Goal: Information Seeking & Learning: Learn about a topic

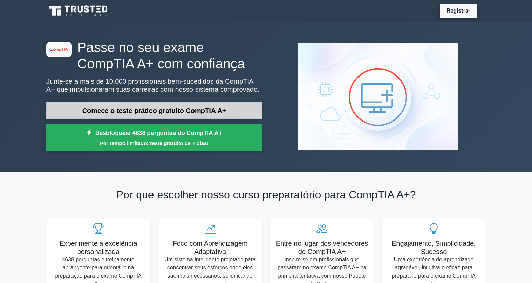
click at [148, 113] on font "Comece o teste prático gratuito CompTIA A+" at bounding box center [154, 110] width 144 height 7
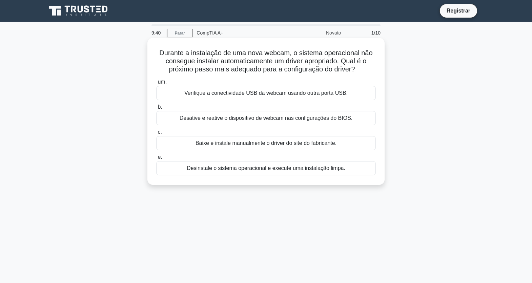
click at [235, 145] on font "Baixe e instale manualmente o driver do site do fabricante." at bounding box center [266, 143] width 141 height 6
click at [156, 135] on input "c. Baixe e instale manualmente o driver do site do fabricante." at bounding box center [156, 132] width 0 height 4
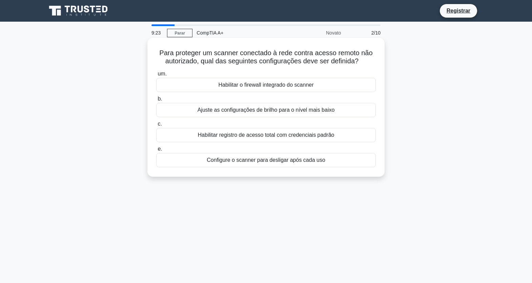
click at [290, 84] on font "Habilitar o firewall integrado do scanner" at bounding box center [265, 85] width 95 height 6
click at [156, 76] on input "um. Habilitar o firewall integrado do scanner" at bounding box center [156, 74] width 0 height 4
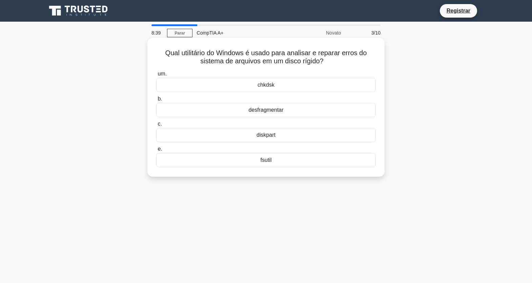
click at [284, 109] on div "desfragmentar" at bounding box center [266, 110] width 220 height 14
click at [156, 101] on input "b. desfragmentar" at bounding box center [156, 99] width 0 height 4
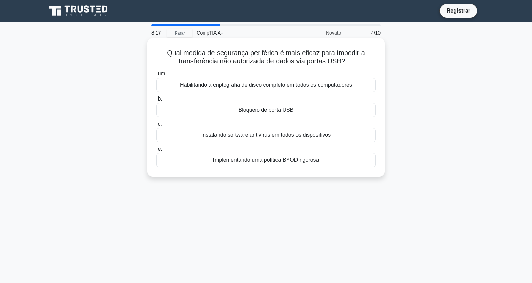
click at [268, 113] on font "Bloqueio de porta USB" at bounding box center [266, 110] width 55 height 6
click at [156, 101] on input "b. Bloqueio de porta USB" at bounding box center [156, 99] width 0 height 4
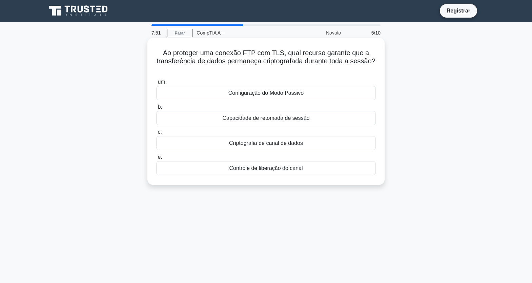
drag, startPoint x: 165, startPoint y: 54, endPoint x: 326, endPoint y: 180, distance: 204.4
click at [326, 180] on div "Ao proteger uma conexão FTP com TLS, qual recurso garante que a transferência d…" at bounding box center [266, 112] width 232 height 142
copy div "Ao proteger uma conexão FTP com TLS, qual recurso garante que a transferência d…"
click at [198, 146] on div "Criptografia de canal de dados" at bounding box center [266, 143] width 220 height 14
click at [156, 135] on input "c. Criptografia de canal de dados" at bounding box center [156, 132] width 0 height 4
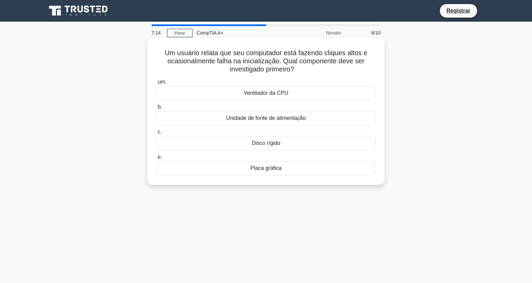
click at [286, 119] on font "Unidade de fonte de alimentação" at bounding box center [266, 118] width 80 height 6
click at [156, 110] on input "b. Unidade de fonte de alimentação" at bounding box center [156, 107] width 0 height 4
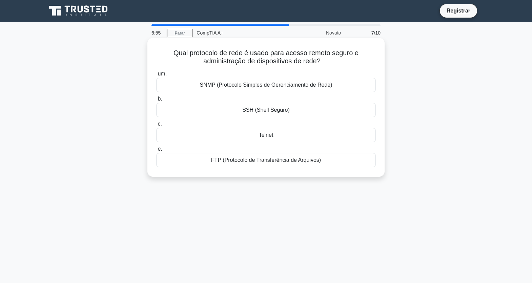
drag, startPoint x: 176, startPoint y: 55, endPoint x: 327, endPoint y: 162, distance: 185.7
click at [328, 162] on div "Qual protocolo de rede é usado para acesso remoto seguro e administração de dis…" at bounding box center [266, 108] width 232 height 134
copy div "Qual protocolo de rede é usado para acesso remoto seguro e administração de dis…"
click at [308, 112] on div "SSH (Shell Seguro)" at bounding box center [266, 110] width 220 height 14
click at [156, 101] on input "b. SSH (Shell Seguro)" at bounding box center [156, 99] width 0 height 4
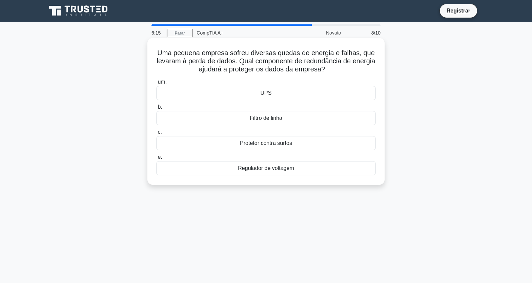
drag, startPoint x: 159, startPoint y: 53, endPoint x: 297, endPoint y: 177, distance: 186.0
click at [297, 177] on div "Uma pequena empresa sofreu diversas quedas de energia e falhas, que levaram à p…" at bounding box center [266, 112] width 232 height 142
copy div "Uma pequena empresa sofreu diversas quedas de energia e falhas, que levaram à p…"
click at [288, 96] on div "UPS" at bounding box center [266, 93] width 220 height 14
click at [156, 84] on input "um. UPS" at bounding box center [156, 82] width 0 height 4
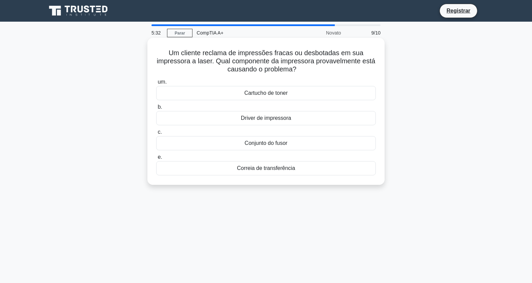
click at [299, 95] on div "Cartucho de toner" at bounding box center [266, 93] width 220 height 14
click at [156, 84] on input "um. Cartucho de toner" at bounding box center [156, 82] width 0 height 4
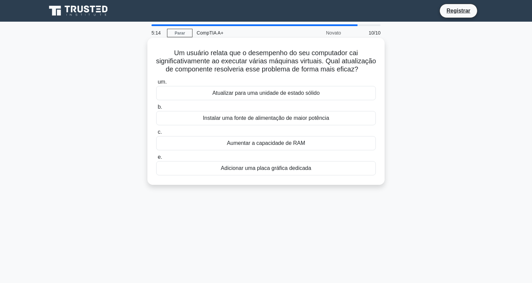
click at [267, 144] on font "Aumentar a capacidade de RAM" at bounding box center [266, 143] width 78 height 6
click at [156, 135] on input "c. Aumentar a capacidade de RAM" at bounding box center [156, 132] width 0 height 4
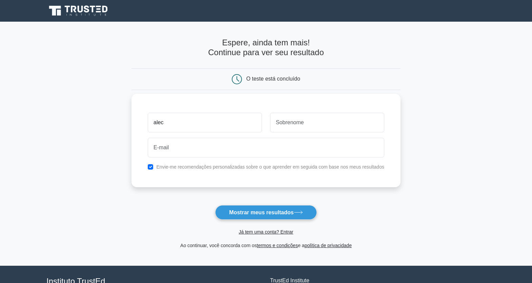
type input "alec"
type input "bradfield"
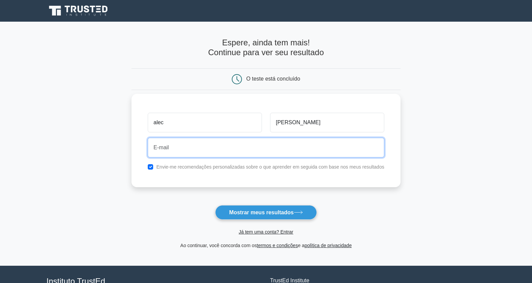
click at [224, 143] on input "email" at bounding box center [266, 148] width 237 height 20
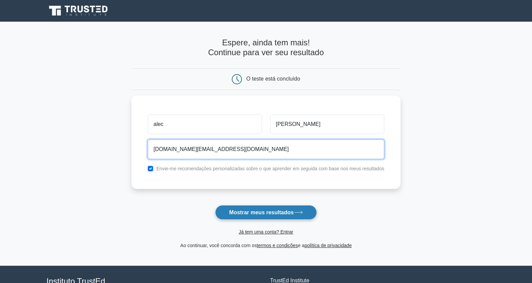
type input "aleckm.br@gmail.com"
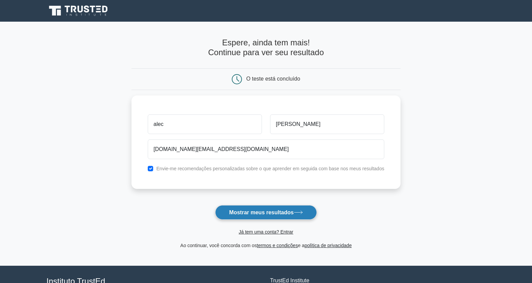
click at [263, 213] on font "Mostrar meus resultados" at bounding box center [261, 213] width 64 height 6
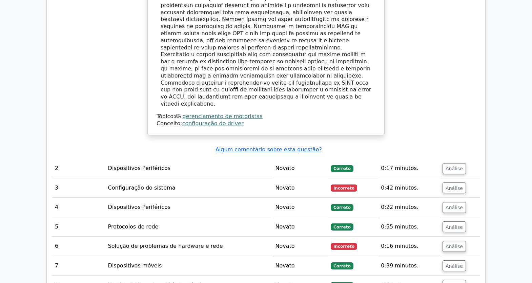
scroll to position [834, 0]
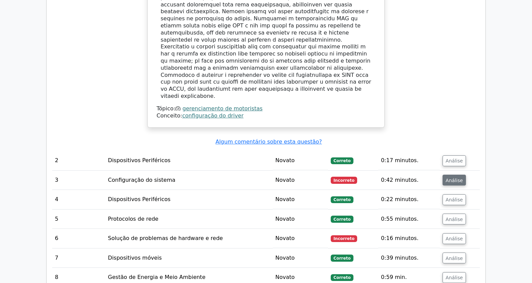
click at [453, 178] on font "Análise" at bounding box center [454, 180] width 17 height 5
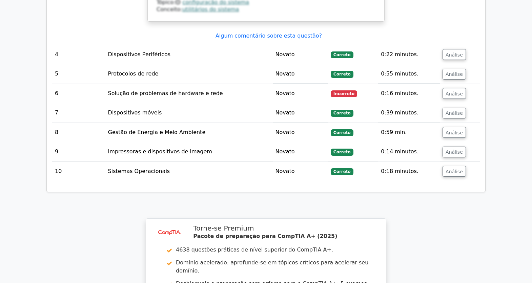
scroll to position [1335, 0]
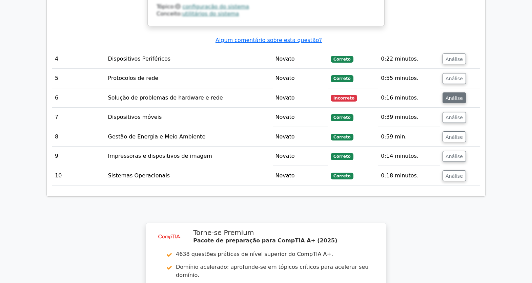
click at [447, 95] on font "Análise" at bounding box center [454, 97] width 17 height 5
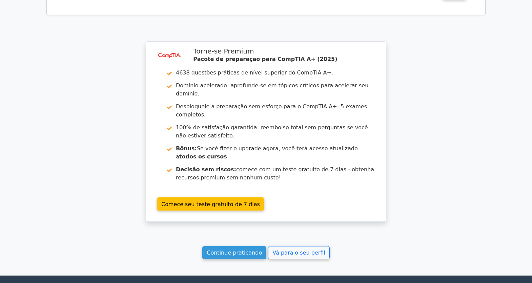
scroll to position [1955, 0]
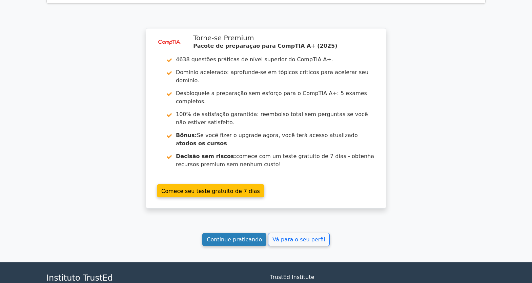
click at [240, 237] on font "Continue praticando" at bounding box center [234, 240] width 55 height 6
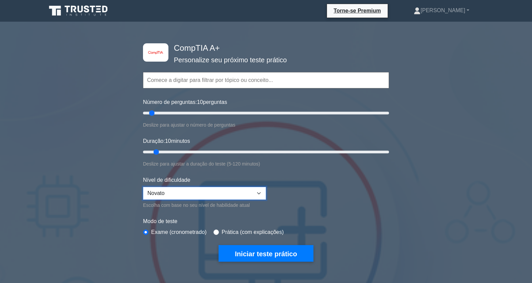
click at [221, 196] on select "Novato Intermediário Especialista" at bounding box center [204, 193] width 123 height 13
click at [143, 187] on select "Novato Intermediário Especialista" at bounding box center [204, 193] width 123 height 13
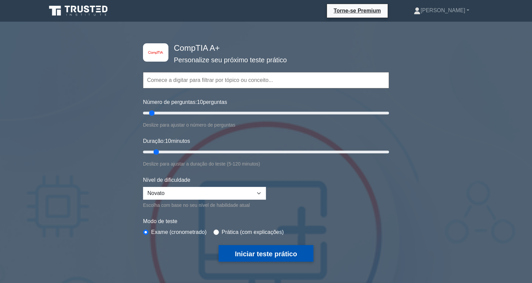
click at [275, 256] on font "Iniciar teste prático" at bounding box center [266, 254] width 62 height 7
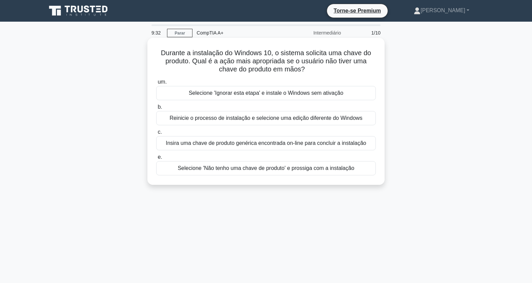
click at [278, 92] on font "Selecione 'Ignorar esta etapa' e instale o Windows sem ativação" at bounding box center [266, 93] width 155 height 6
click at [156, 84] on input "um. Selecione 'Ignorar esta etapa' e instale o Windows sem ativação" at bounding box center [156, 82] width 0 height 4
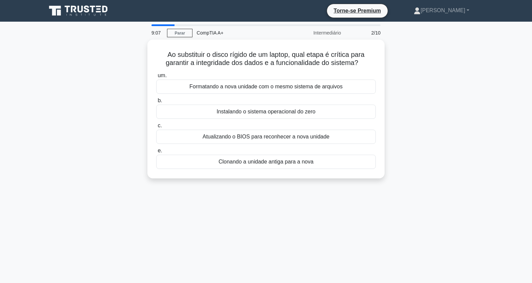
drag, startPoint x: 169, startPoint y: 53, endPoint x: 394, endPoint y: 166, distance: 252.6
click at [394, 166] on div "Ao substituir o disco rígido de um laptop, qual etapa é crítica para garantir a…" at bounding box center [266, 113] width 448 height 147
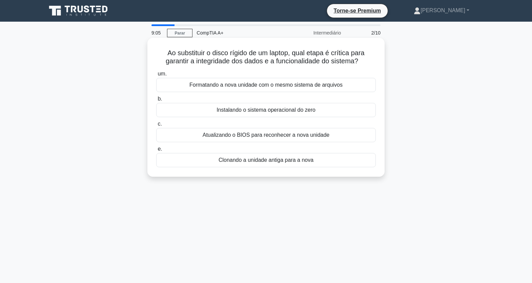
copy div "Ao substituir o disco rígido de um laptop, qual etapa é crítica para garantir a…"
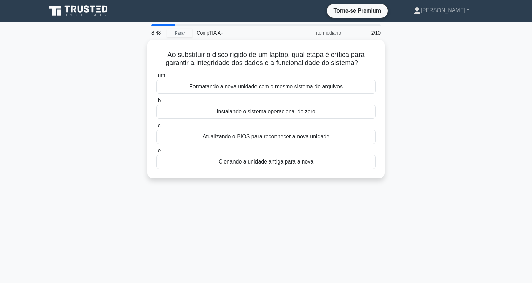
click at [283, 220] on div "8:48 Parar CompTIA A+ Intermediário 2/10 Ao substituir o disco rígido de um lap…" at bounding box center [266, 193] width 448 height 339
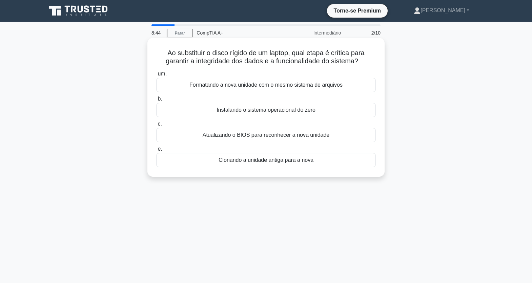
click at [278, 161] on font "Clonando a unidade antiga para a nova" at bounding box center [266, 160] width 95 height 6
click at [156, 152] on input "e. Clonando a unidade antiga para a nova" at bounding box center [156, 149] width 0 height 4
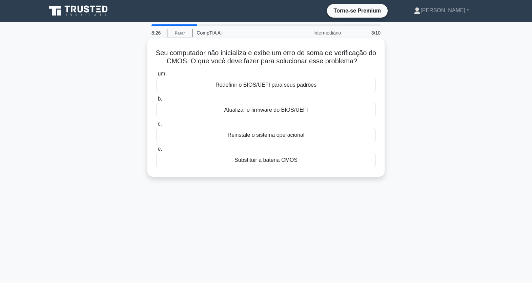
drag, startPoint x: 157, startPoint y: 54, endPoint x: 366, endPoint y: 172, distance: 240.3
click at [370, 176] on div "Seu computador não inicializa e exibe um erro de soma de verificação do CMOS. O…" at bounding box center [265, 107] width 237 height 139
copy div "Seu computador não inicializa e exibe um erro de soma de verificação do CMOS. O…"
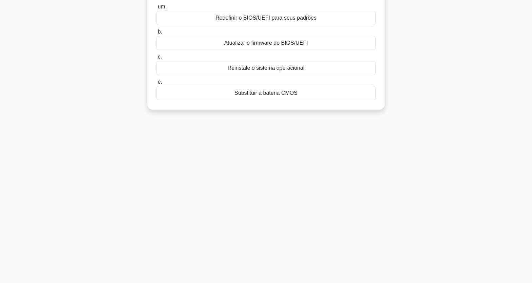
scroll to position [14, 0]
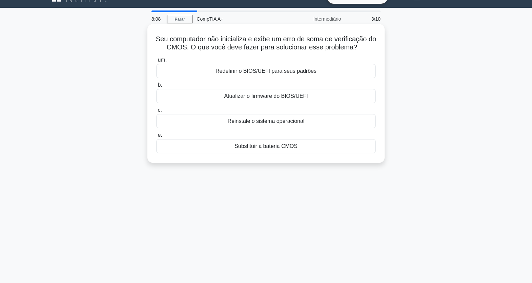
click at [303, 148] on div "Substituir a bateria CMOS" at bounding box center [266, 146] width 220 height 14
click at [156, 138] on input "e. Substituir a bateria CMOS" at bounding box center [156, 135] width 0 height 4
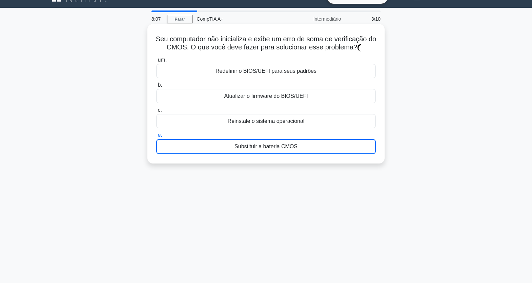
scroll to position [0, 0]
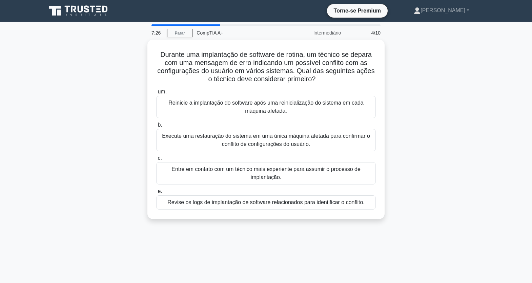
drag, startPoint x: 161, startPoint y: 52, endPoint x: 326, endPoint y: 186, distance: 212.1
click at [344, 252] on div "7:26 Parar CompTIA A+ Intermediário 4/10 Durante uma implantação de software de…" at bounding box center [266, 193] width 448 height 339
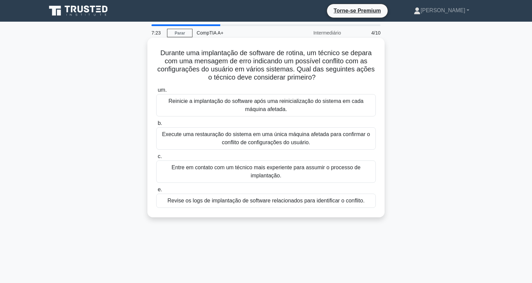
copy div "Durante uma implantação de software de rotina, um técnico se depara com uma men…"
click at [300, 203] on font "Revise os logs de implantação de software relacionados para identificar o confl…" at bounding box center [265, 201] width 197 height 6
click at [156, 192] on input "e. Revise os logs de implantação de software relacionados para identificar o co…" at bounding box center [156, 190] width 0 height 4
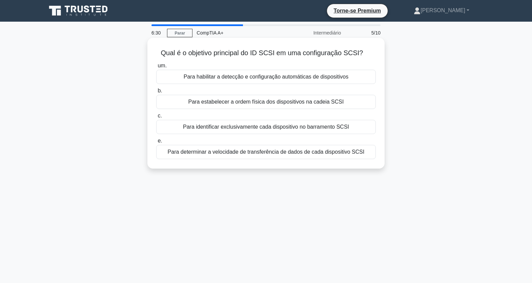
drag, startPoint x: 161, startPoint y: 52, endPoint x: 337, endPoint y: 161, distance: 207.4
click at [352, 186] on div "6:30 Parar CompTIA A+ Intermediário 5/10 Qual é o objetivo principal do ID SCSI…" at bounding box center [266, 193] width 448 height 339
copy div "Qual é o objetivo principal do ID SCSI em uma configuração SCSI? .spinner_0XTQ{…"
click at [282, 129] on font "Para identificar exclusivamente cada dispositivo no barramento SCSI" at bounding box center [266, 127] width 166 height 6
click at [156, 118] on input "c. Para identificar exclusivamente cada dispositivo no barramento SCSI" at bounding box center [156, 116] width 0 height 4
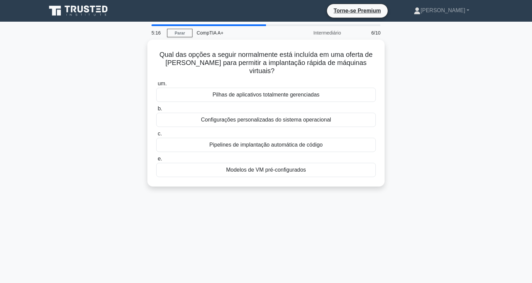
drag, startPoint x: 163, startPoint y: 52, endPoint x: 321, endPoint y: 123, distance: 173.4
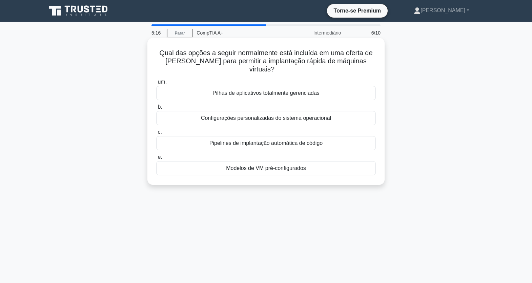
click at [359, 184] on div "Qual das opções a seguir normalmente está incluída em uma oferta de IaaS para p…" at bounding box center [266, 117] width 448 height 155
copy div "ual das opções a seguir normalmente está incluída em uma oferta de IaaS para pe…"
click at [331, 163] on div "Modelos de VM pré-configurados" at bounding box center [266, 168] width 220 height 14
click at [156, 160] on input "e. Modelos de VM pré-configurados" at bounding box center [156, 157] width 0 height 4
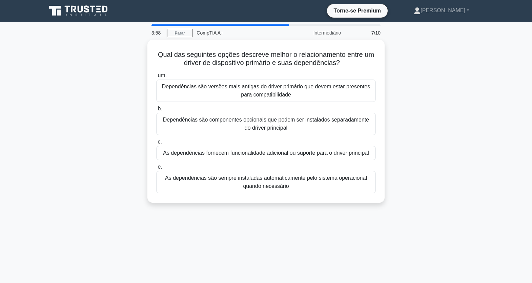
drag, startPoint x: 163, startPoint y: 55, endPoint x: 351, endPoint y: 204, distance: 239.4
click at [351, 204] on div "Qual das seguintes opções descreve melhor o relacionamento entre um driver de d…" at bounding box center [266, 126] width 448 height 172
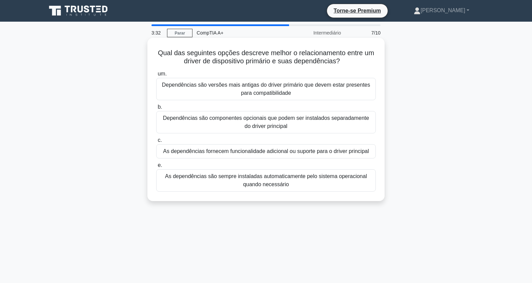
click at [310, 154] on font "As dependências fornecem funcionalidade adicional ou suporte para o driver prin…" at bounding box center [266, 152] width 206 height 6
click at [156, 143] on input "c. As dependências fornecem funcionalidade adicional ou suporte para o driver p…" at bounding box center [156, 140] width 0 height 4
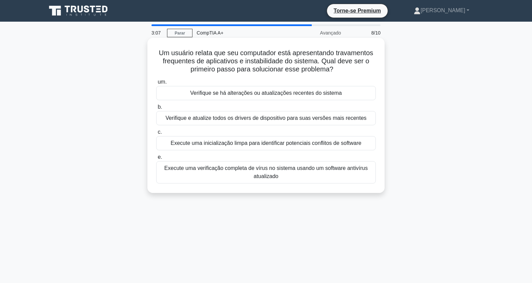
click at [276, 170] on font "Execute uma verificação completa de vírus no sistema usando um software antivír…" at bounding box center [265, 172] width 203 height 14
click at [156, 160] on input "e. Execute uma verificação completa de vírus no sistema usando um software anti…" at bounding box center [156, 157] width 0 height 4
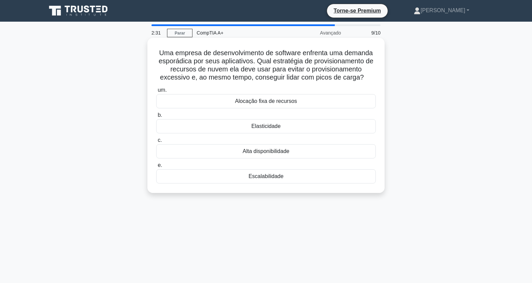
click at [281, 128] on div "Elasticidade" at bounding box center [266, 126] width 220 height 14
click at [156, 118] on input "b. Elasticidade" at bounding box center [156, 115] width 0 height 4
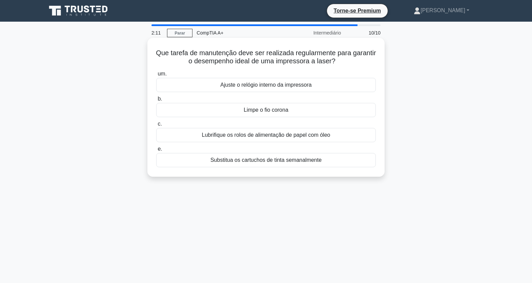
drag, startPoint x: 172, startPoint y: 62, endPoint x: 335, endPoint y: 169, distance: 194.7
click at [340, 171] on div "Que tarefa de manutenção deve ser realizada regularmente para garantir o desemp…" at bounding box center [266, 108] width 232 height 134
copy div "Que tarefa de manutenção deve ser realizada regularmente para garantir o desemp…"
click at [281, 106] on font "Limpe o fio corona" at bounding box center [266, 110] width 45 height 8
click at [156, 101] on input "b. Limpe o fio corona" at bounding box center [156, 99] width 0 height 4
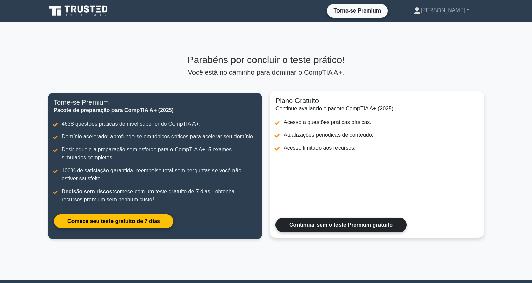
click at [349, 229] on link "Continuar sem o teste Premium gratuito" at bounding box center [341, 225] width 131 height 15
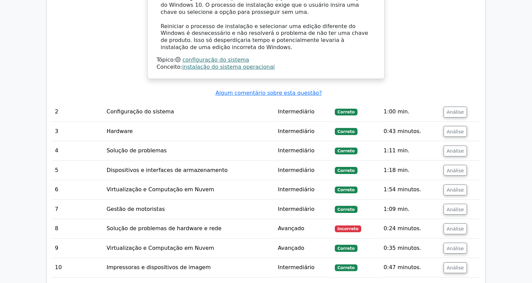
scroll to position [919, 0]
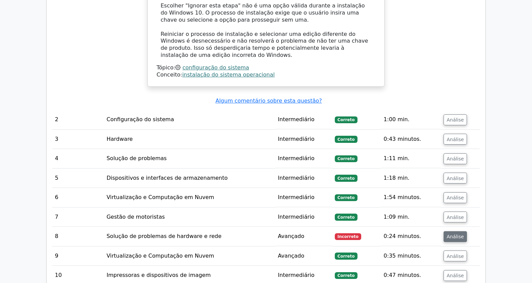
click at [447, 234] on font "Análise" at bounding box center [455, 236] width 17 height 5
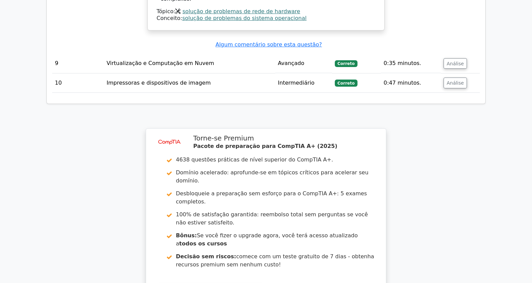
scroll to position [1664, 0]
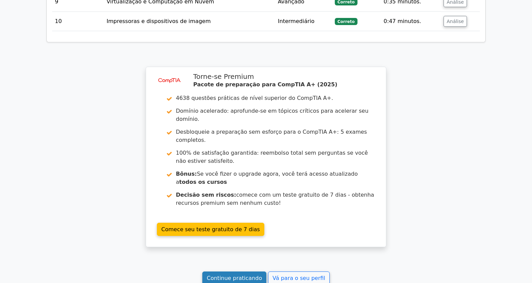
click at [238, 275] on font "Continue praticando" at bounding box center [234, 278] width 55 height 6
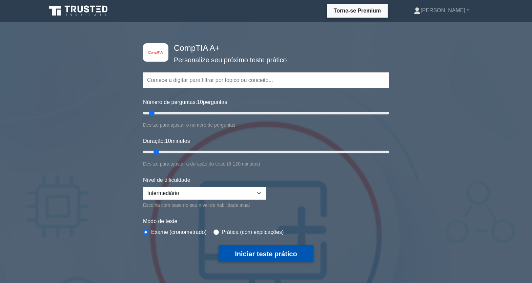
click at [281, 258] on button "Iniciar teste prático" at bounding box center [266, 253] width 95 height 17
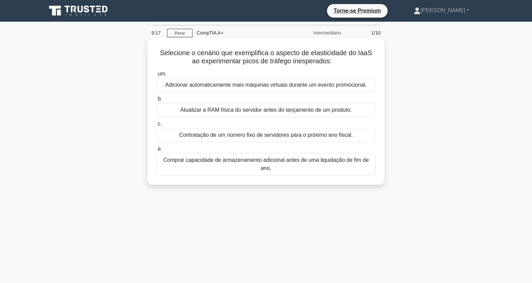
click at [243, 86] on font "Adicionar automaticamente mais máquinas virtuais durante um evento promocional." at bounding box center [266, 85] width 202 height 6
click at [156, 76] on input "um. Adicionar automaticamente mais máquinas virtuais durante um evento promocio…" at bounding box center [156, 74] width 0 height 4
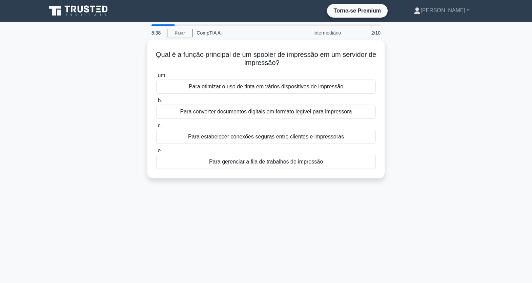
drag, startPoint x: 164, startPoint y: 60, endPoint x: 339, endPoint y: 206, distance: 228.0
click at [343, 214] on div "8:38 Parar CompTIA A+ Intermediário 2/10 Qual é a função principal de um spoole…" at bounding box center [266, 193] width 448 height 339
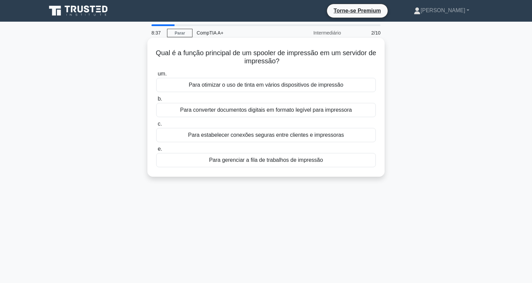
copy div "Qual é a função principal de um spooler de impressão em um servidor de impressã…"
click at [280, 164] on font "Para gerenciar a fila de trabalhos de impressão" at bounding box center [266, 160] width 114 height 8
click at [156, 152] on input "e. Para gerenciar a fila de trabalhos de impressão" at bounding box center [156, 149] width 0 height 4
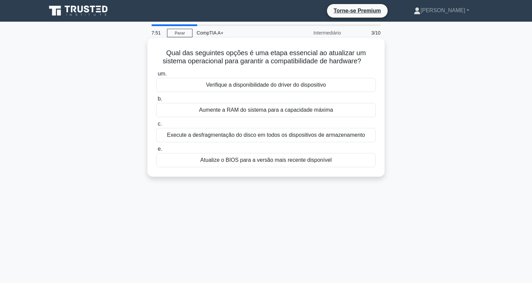
click at [275, 85] on font "Verifique a disponibilidade do driver do dispositivo" at bounding box center [266, 85] width 120 height 6
click at [156, 76] on input "um. Verifique a disponibilidade do driver do dispositivo" at bounding box center [156, 74] width 0 height 4
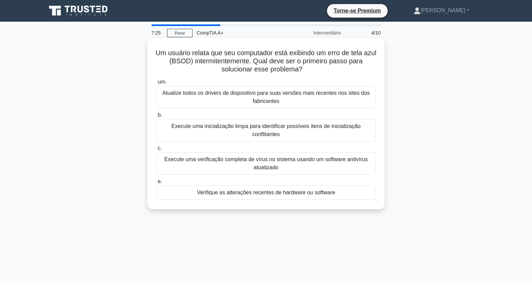
drag, startPoint x: 210, startPoint y: 80, endPoint x: 340, endPoint y: 184, distance: 166.4
click at [343, 188] on div "Um usuário relata que seu computador está exibindo um erro de tela azul (BSOD) …" at bounding box center [266, 124] width 232 height 166
drag, startPoint x: 142, startPoint y: 64, endPoint x: 154, endPoint y: 61, distance: 12.8
click at [142, 64] on div "Um usuário relata que seu computador está exibindo um erro de tela azul (BSOD) …" at bounding box center [266, 130] width 448 height 180
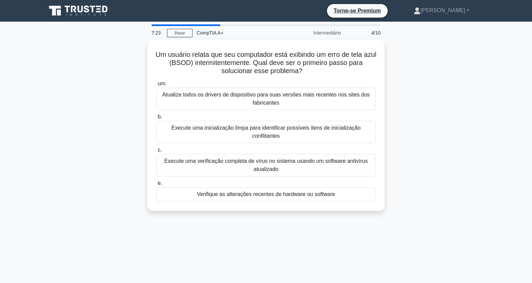
drag, startPoint x: 184, startPoint y: 75, endPoint x: 339, endPoint y: 214, distance: 207.7
click at [339, 215] on div "Um usuário relata que seu computador está exibindo um erro de tela azul (BSOD) …" at bounding box center [266, 130] width 448 height 180
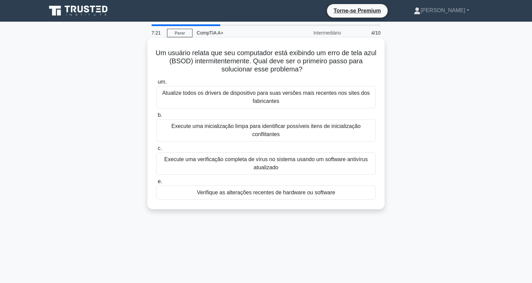
copy div "Um usuário relata que seu computador está exibindo um erro de tela azul (BSOD) …"
click at [275, 195] on font "Verifique as alterações recentes de hardware ou software" at bounding box center [266, 193] width 138 height 6
click at [156, 184] on input "e. Verifique as alterações recentes de hardware ou software" at bounding box center [156, 182] width 0 height 4
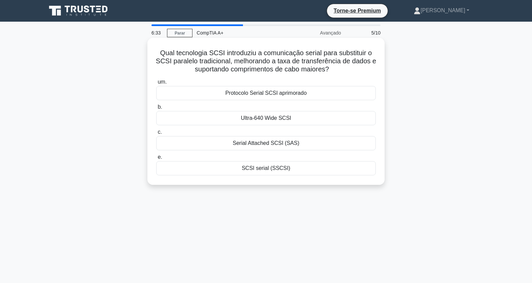
drag, startPoint x: 170, startPoint y: 56, endPoint x: 354, endPoint y: 178, distance: 220.6
click at [354, 178] on div "Qual tecnologia SCSI introduziu a comunicação serial para substituir o SCSI par…" at bounding box center [266, 112] width 232 height 142
copy div "Qual tecnologia SCSI introduziu a comunicação serial para substituir o SCSI par…"
click at [282, 147] on font "Serial Attached SCSI (SAS)" at bounding box center [266, 143] width 67 height 8
click at [156, 135] on input "c. Serial Attached SCSI (SAS)" at bounding box center [156, 132] width 0 height 4
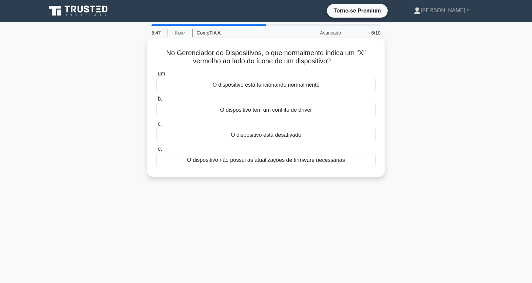
click at [168, 53] on font "No Gerenciador de Dispositivos, o que normalmente indica um "X" vermelho ao lad…" at bounding box center [266, 57] width 200 height 16
drag, startPoint x: 177, startPoint y: 59, endPoint x: 311, endPoint y: 166, distance: 171.6
click at [316, 177] on div "No Gerenciador de Dispositivos, o que normalmente indica um "X" vermelho ao lad…" at bounding box center [265, 107] width 237 height 139
copy div "No Gerenciador de Dispositivos, o que normalmente indica um "X" vermelho ao lad…"
click at [292, 138] on font "O dispositivo está desativado" at bounding box center [266, 135] width 71 height 6
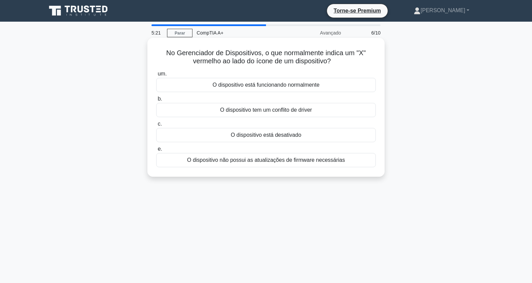
click at [156, 126] on input "c. O dispositivo está desativado" at bounding box center [156, 124] width 0 height 4
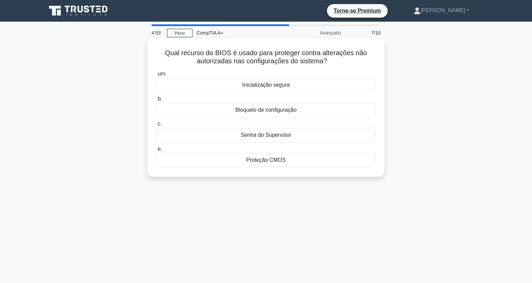
drag, startPoint x: 185, startPoint y: 62, endPoint x: 326, endPoint y: 130, distance: 156.2
click at [366, 180] on div "Qual recurso do BIOS é usado para proteger contra alterações não autorizadas na…" at bounding box center [266, 113] width 448 height 147
click at [284, 135] on font "Senha do Supervisor" at bounding box center [266, 135] width 51 height 6
click at [156, 126] on input "c. Senha do Supervisor" at bounding box center [156, 124] width 0 height 4
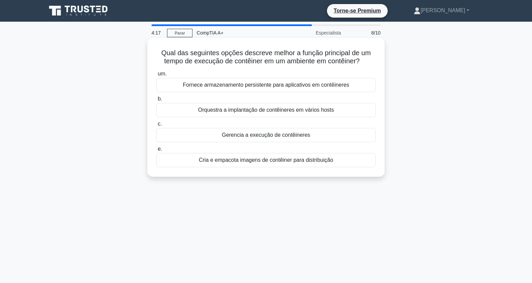
drag, startPoint x: 161, startPoint y: 53, endPoint x: 337, endPoint y: 162, distance: 206.3
click at [338, 163] on div "Qual das seguintes opções descreve melhor a função principal de um tempo de exe…" at bounding box center [266, 108] width 232 height 134
copy div "Qual das seguintes opções descreve melhor a função principal de um tempo de exe…"
click at [317, 138] on div "Gerencia a execução de contêineres" at bounding box center [266, 135] width 220 height 14
click at [156, 126] on input "c. Gerencia a execução de contêineres" at bounding box center [156, 124] width 0 height 4
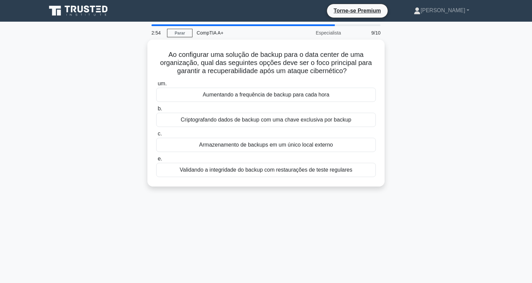
drag, startPoint x: 170, startPoint y: 52, endPoint x: 331, endPoint y: 205, distance: 222.1
click at [345, 243] on div "2:54 Parar CompTIA A+ Especialista 9/10 Ao configurar uma solução de backup par…" at bounding box center [266, 193] width 448 height 339
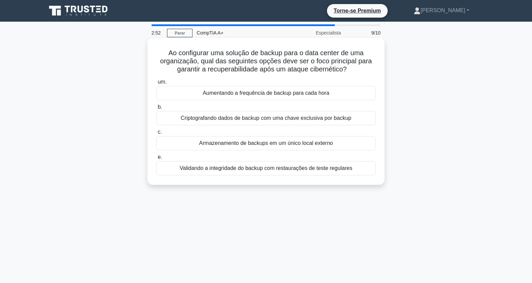
copy div "Ao configurar uma solução de backup para o data center de uma organização, qual…"
click at [266, 169] on font "Validando a integridade do backup com restaurações de teste regulares" at bounding box center [266, 168] width 173 height 6
click at [156, 160] on input "e. Validando a integridade do backup com restaurações de teste regulares" at bounding box center [156, 157] width 0 height 4
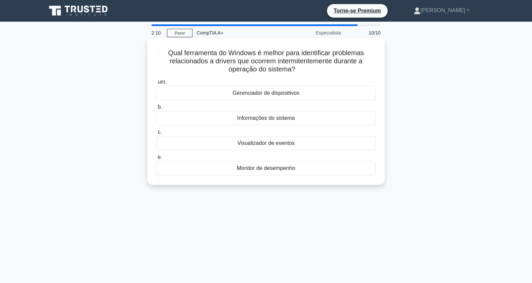
click at [283, 93] on font "Gerenciador de dispositivos" at bounding box center [266, 93] width 67 height 6
click at [156, 84] on input "um. Gerenciador de dispositivos" at bounding box center [156, 82] width 0 height 4
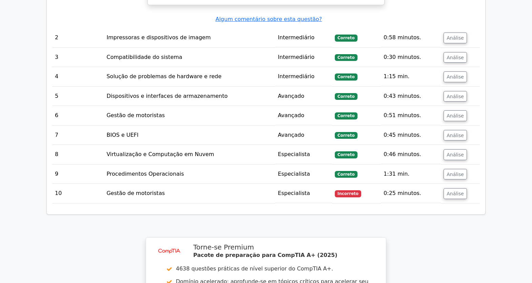
scroll to position [844, 0]
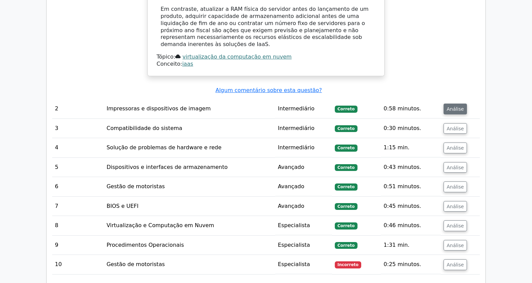
click at [450, 106] on font "Análise" at bounding box center [455, 108] width 17 height 5
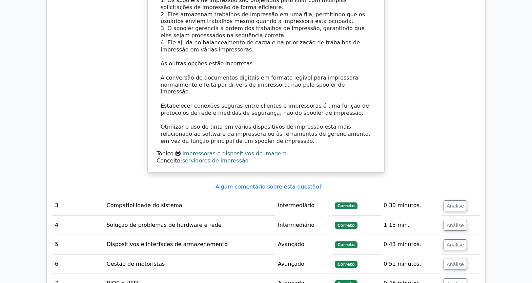
scroll to position [1145, 0]
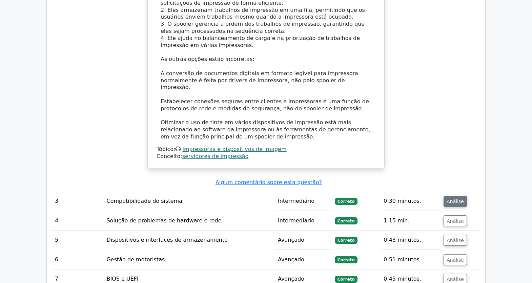
click at [460, 196] on button "Análise" at bounding box center [455, 201] width 23 height 11
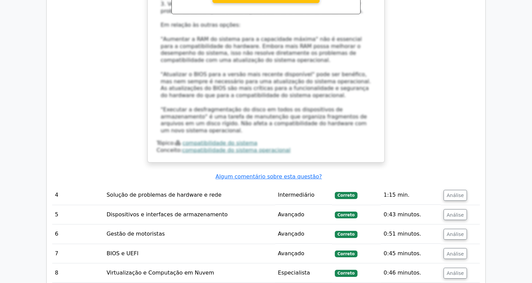
scroll to position [1575, 0]
click at [458, 190] on button "Análise" at bounding box center [455, 195] width 23 height 11
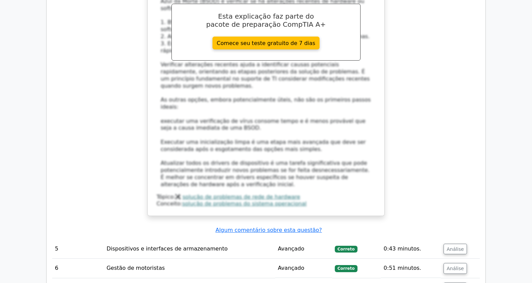
scroll to position [1965, 0]
click at [451, 244] on button "Análise" at bounding box center [455, 249] width 23 height 11
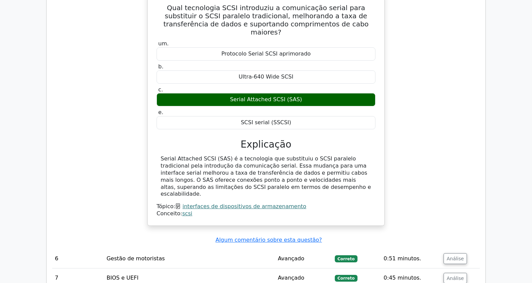
scroll to position [2239, 0]
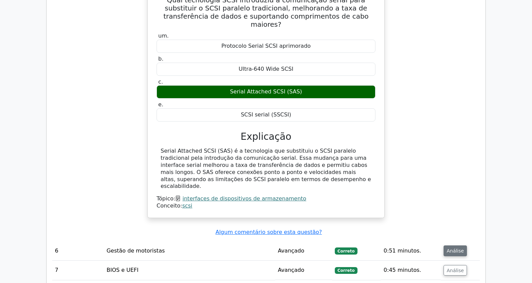
click at [451, 248] on font "Análise" at bounding box center [455, 250] width 17 height 5
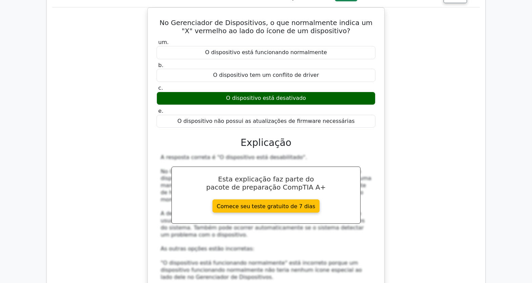
scroll to position [2627, 0]
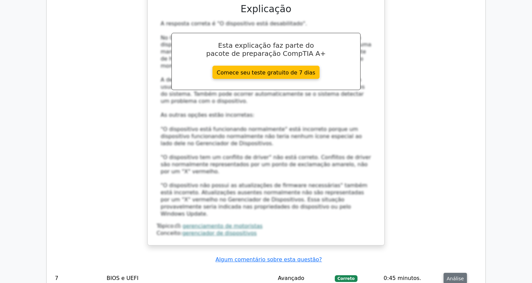
click at [459, 276] on font "Análise" at bounding box center [455, 278] width 17 height 5
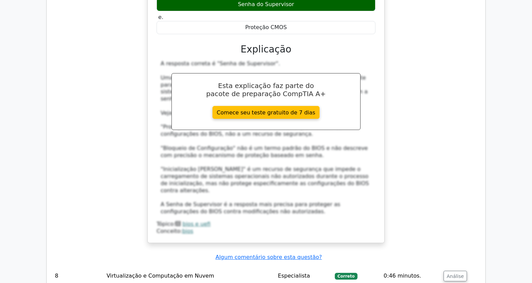
scroll to position [3064, 0]
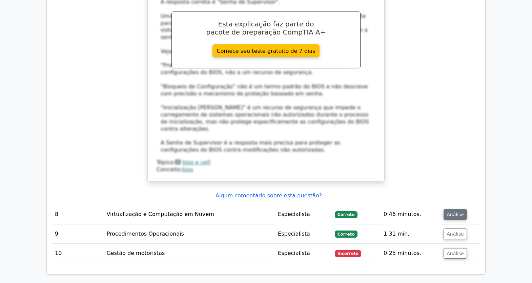
click at [452, 210] on button "Análise" at bounding box center [455, 215] width 23 height 11
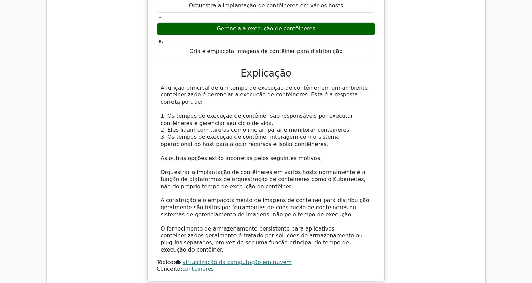
scroll to position [3362, 0]
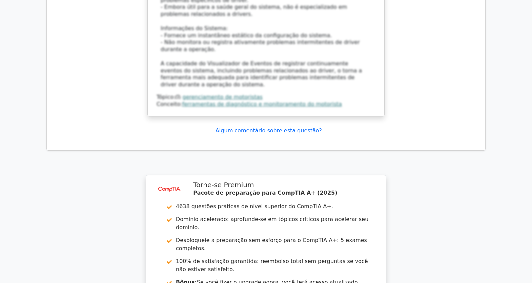
scroll to position [4057, 0]
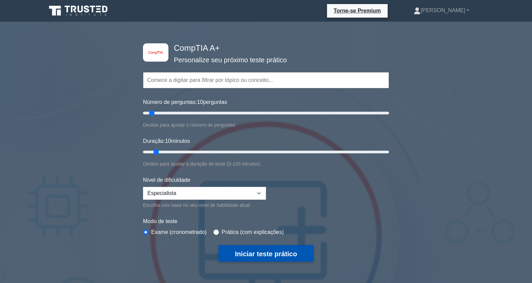
click at [304, 259] on button "Iniciar teste prático" at bounding box center [266, 253] width 95 height 17
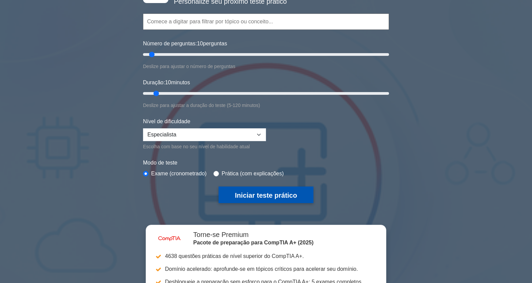
click at [256, 256] on div "image/svg+xml CompTIA A+ Personalize seu próximo teste prático Tópicos Hardware…" at bounding box center [266, 179] width 532 height 422
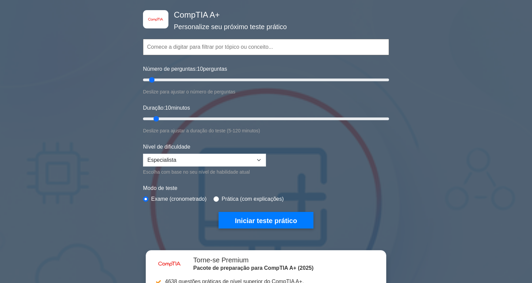
scroll to position [41, 0]
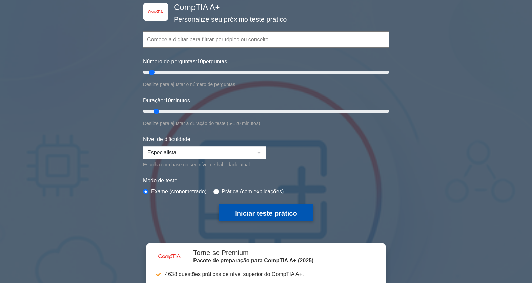
click at [275, 214] on font "Iniciar teste prático" at bounding box center [266, 213] width 62 height 7
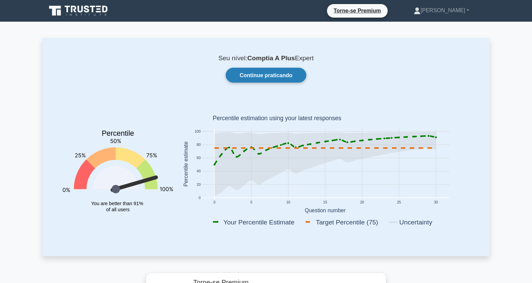
click at [254, 76] on font "Continue praticando" at bounding box center [266, 76] width 53 height 6
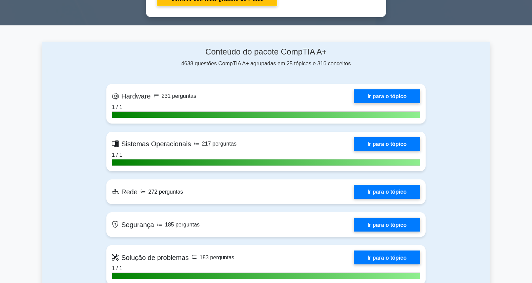
scroll to position [190, 0]
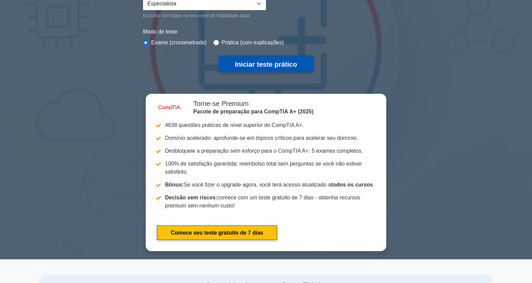
click at [282, 64] on font "Iniciar teste prático" at bounding box center [266, 64] width 62 height 7
